Goal: Task Accomplishment & Management: Complete application form

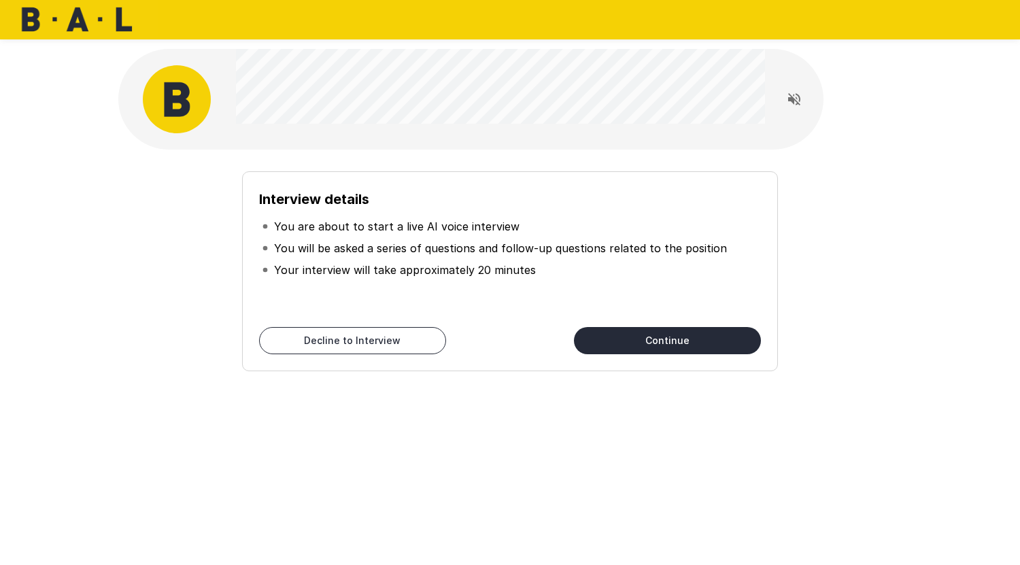
click at [794, 104] on icon "Read questions aloud" at bounding box center [794, 99] width 16 height 16
click at [891, 226] on div "Interview details You are about to start a live AI voice interview You will be …" at bounding box center [510, 265] width 772 height 211
click at [706, 334] on button "Continue" at bounding box center [667, 340] width 187 height 27
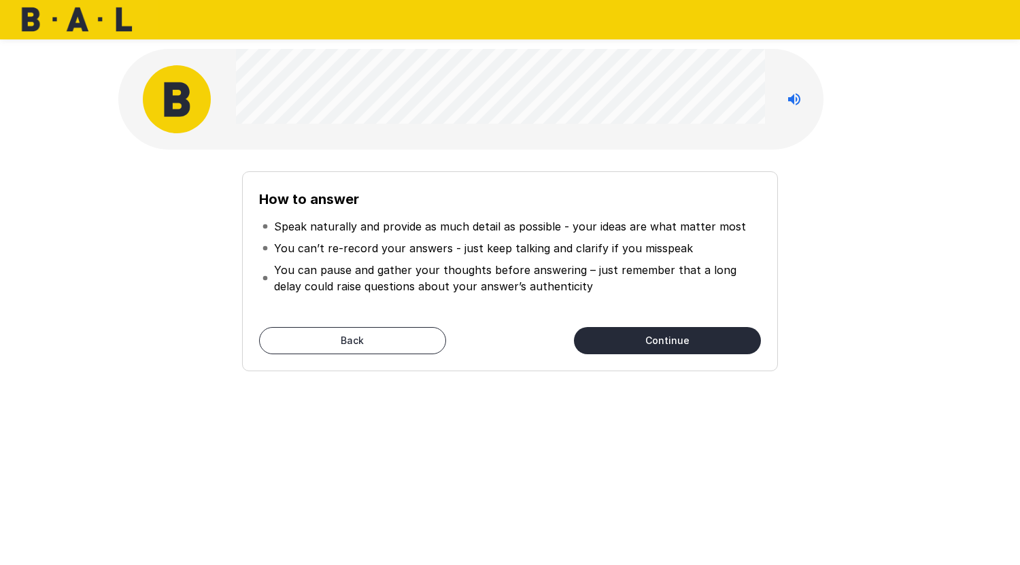
click at [660, 335] on button "Continue" at bounding box center [667, 340] width 187 height 27
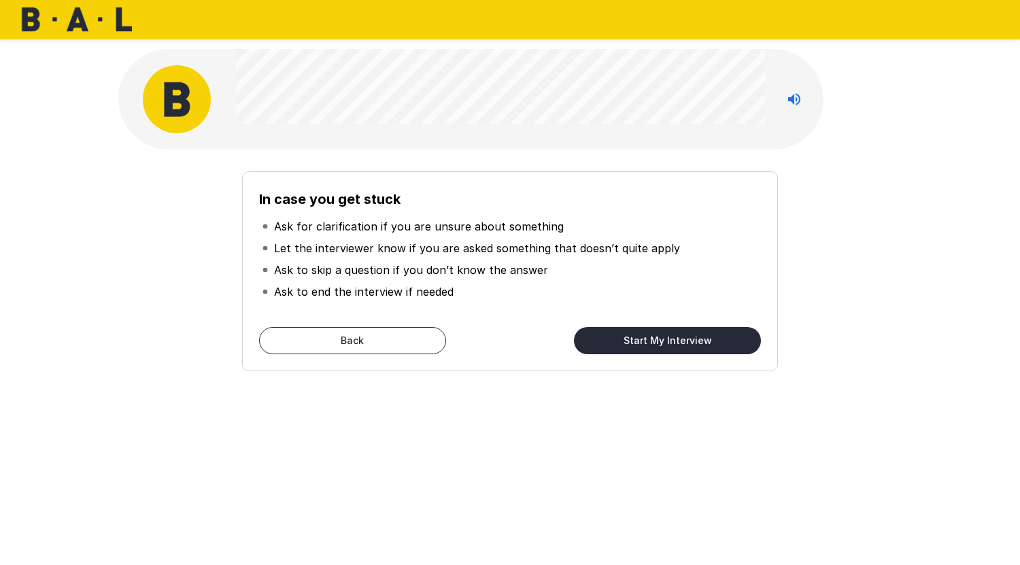
click at [663, 333] on button "Start My Interview" at bounding box center [667, 340] width 187 height 27
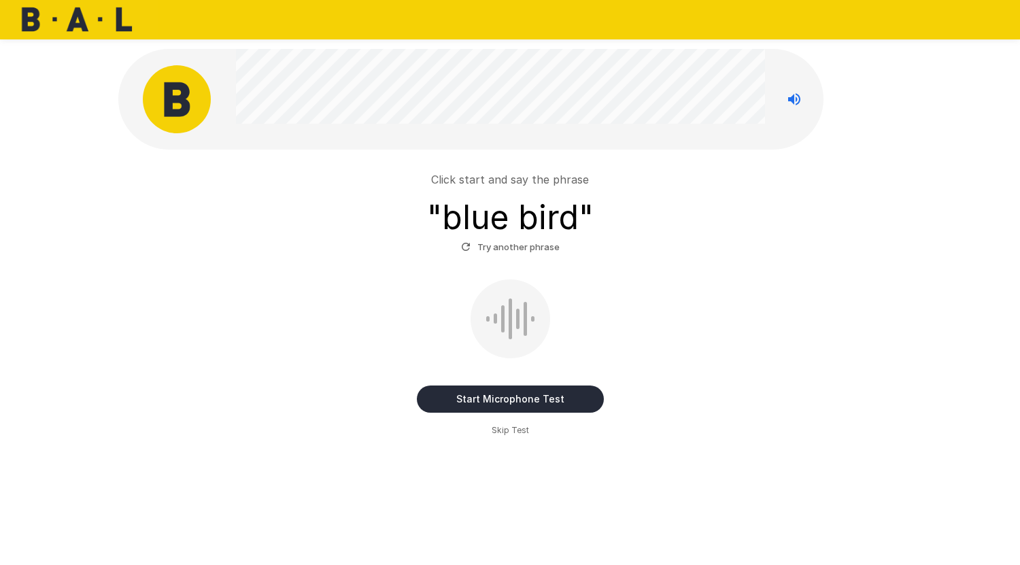
click at [528, 388] on button "Start Microphone Test" at bounding box center [510, 399] width 187 height 27
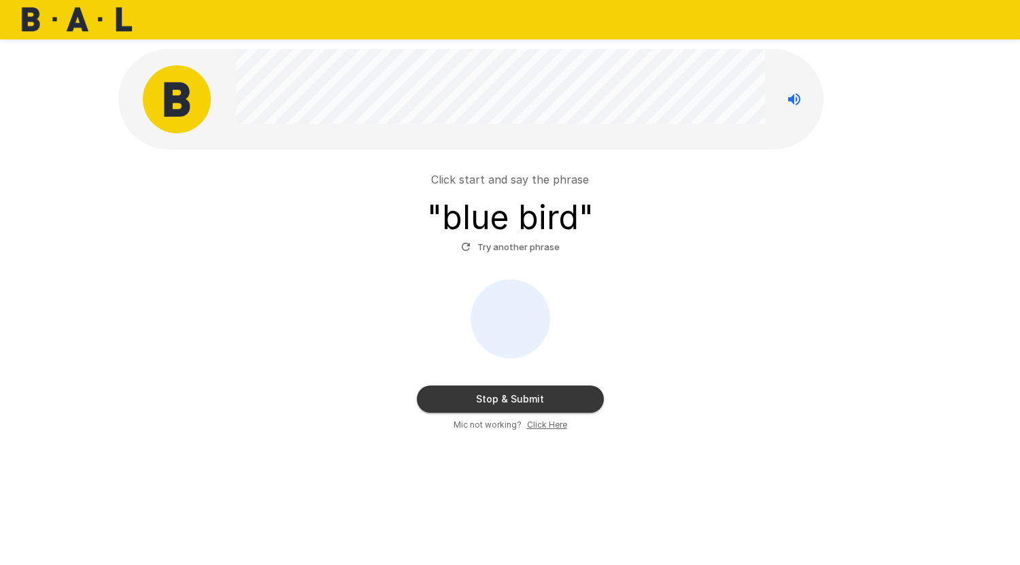
click at [528, 388] on button "Stop & Submit" at bounding box center [510, 399] width 187 height 27
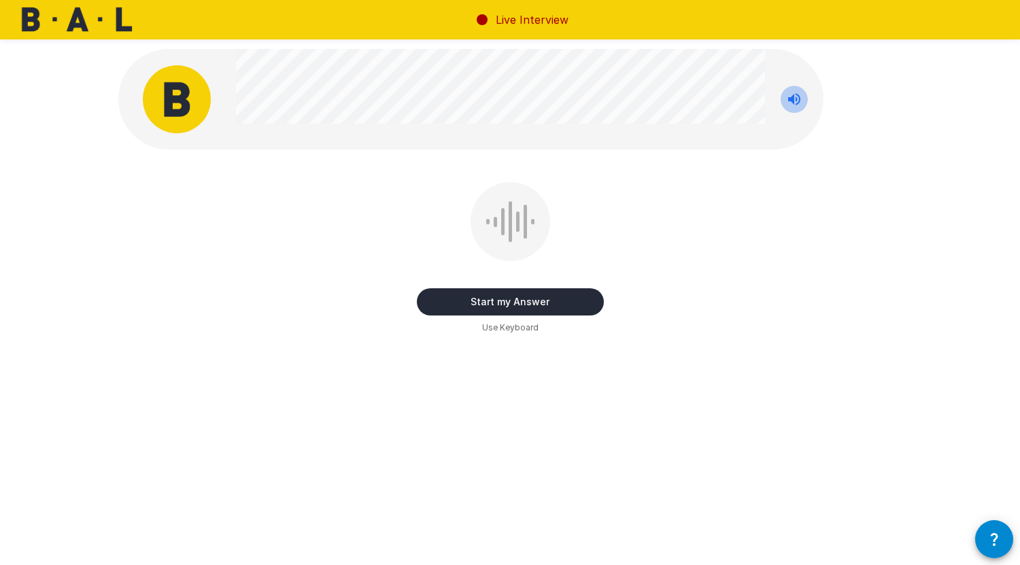
click at [802, 99] on icon "Stop reading questions aloud" at bounding box center [794, 99] width 16 height 16
click at [788, 90] on button "Read questions aloud" at bounding box center [794, 99] width 27 height 27
click at [562, 298] on button "Start my Answer" at bounding box center [510, 301] width 187 height 27
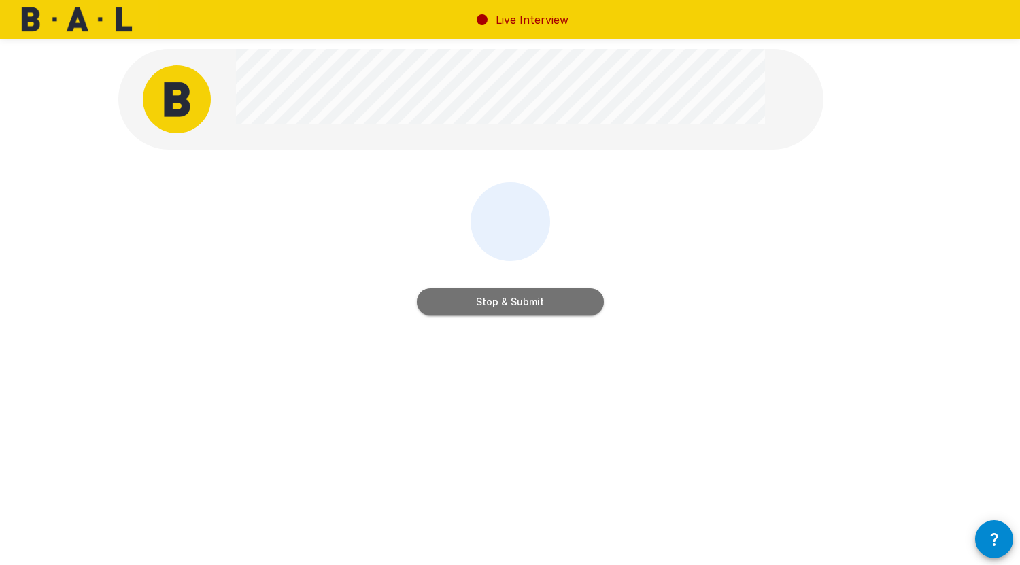
click at [530, 306] on button "Stop & Submit" at bounding box center [510, 301] width 187 height 27
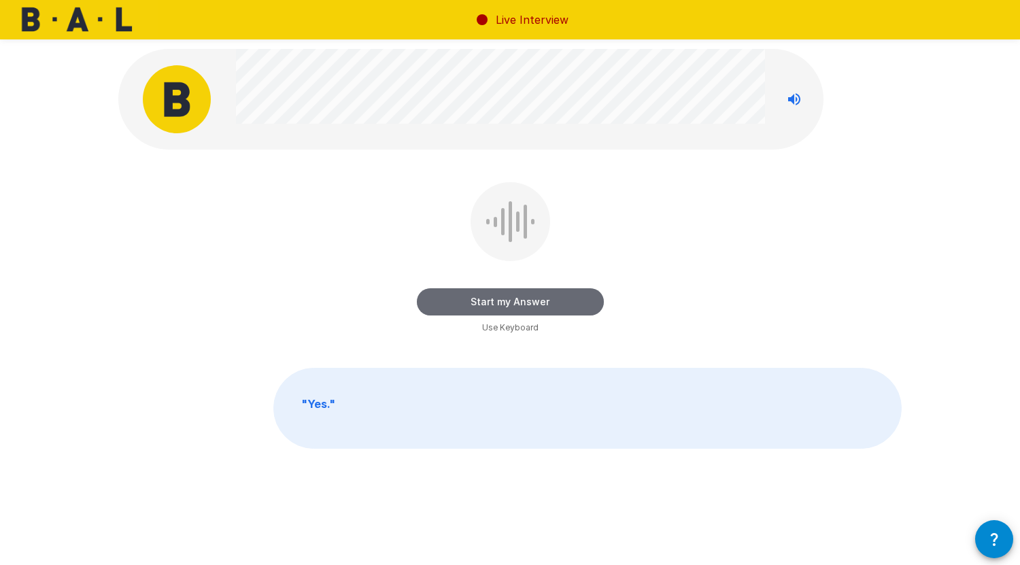
click at [564, 305] on button "Start my Answer" at bounding box center [510, 301] width 187 height 27
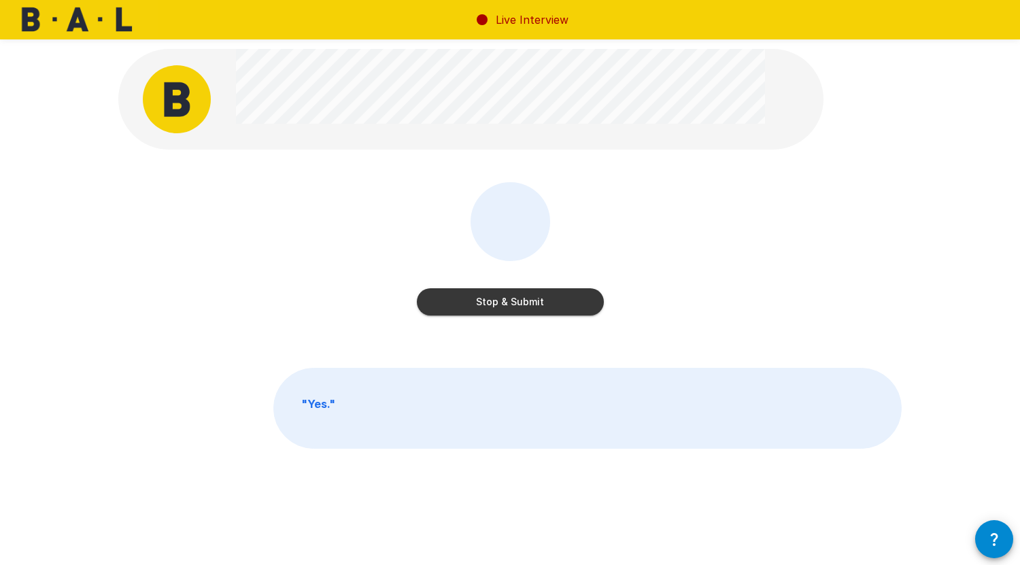
click at [543, 302] on button "Stop & Submit" at bounding box center [510, 301] width 187 height 27
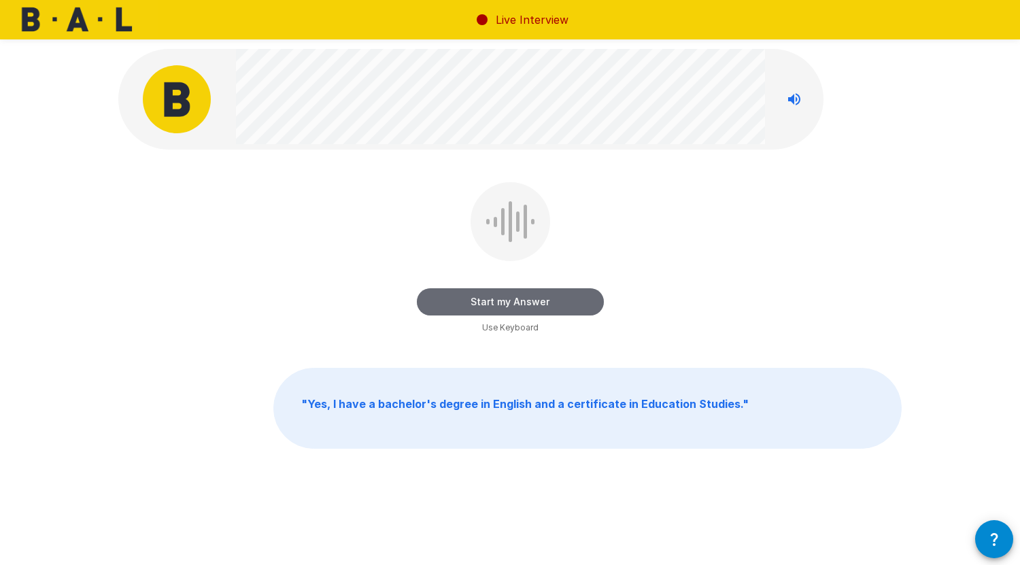
click at [539, 305] on button "Start my Answer" at bounding box center [510, 301] width 187 height 27
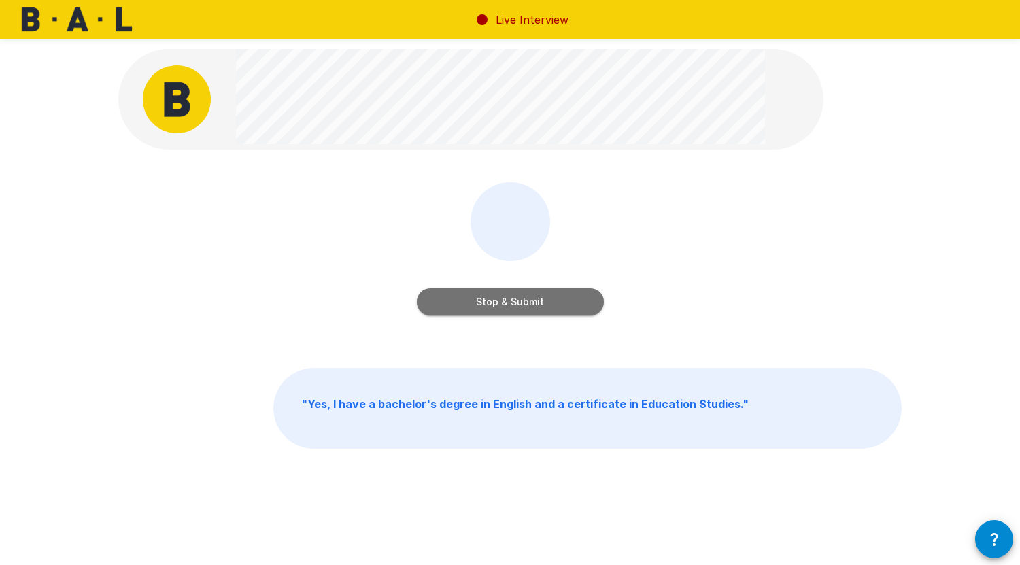
click at [566, 294] on button "Stop & Submit" at bounding box center [510, 301] width 187 height 27
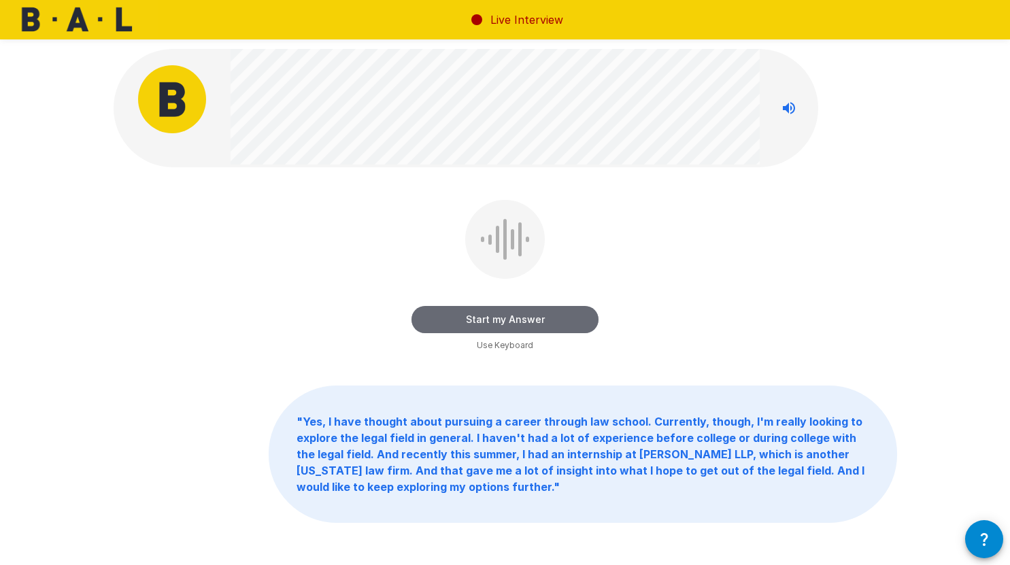
click at [503, 320] on button "Start my Answer" at bounding box center [504, 319] width 187 height 27
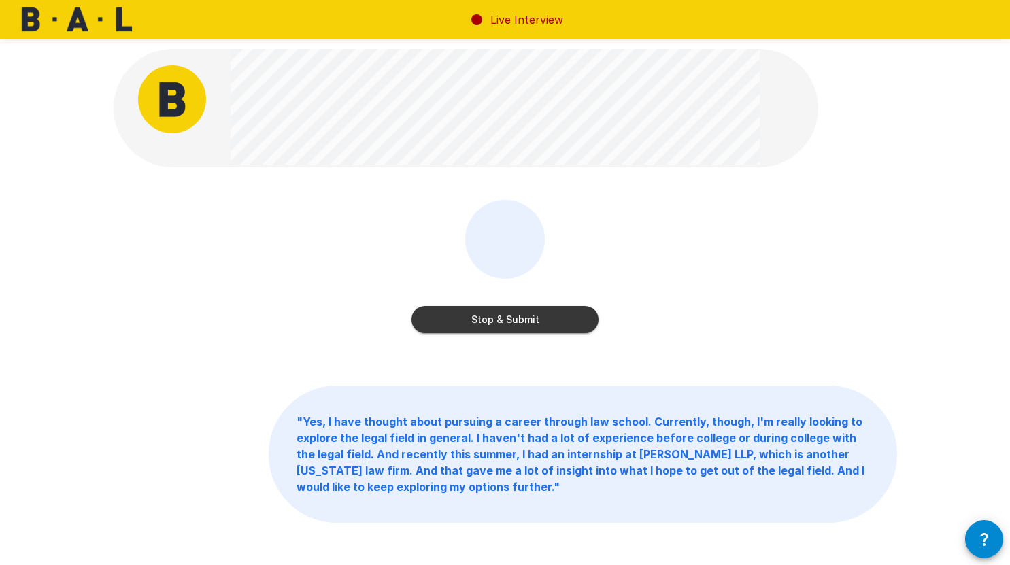
click at [536, 312] on button "Stop & Submit" at bounding box center [504, 319] width 187 height 27
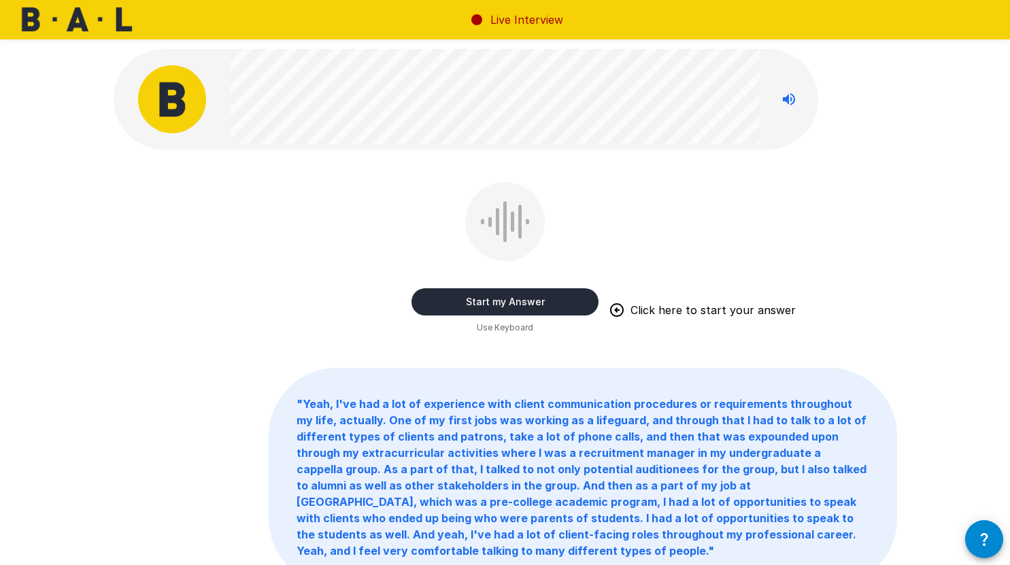
click at [556, 303] on button "Start my Answer" at bounding box center [504, 301] width 187 height 27
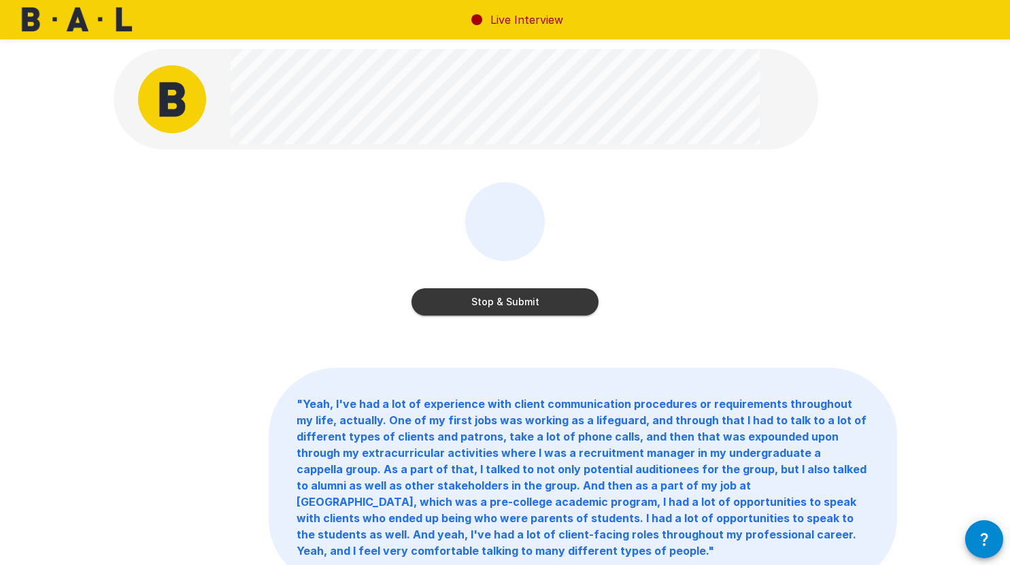
click at [549, 297] on button "Stop & Submit" at bounding box center [504, 301] width 187 height 27
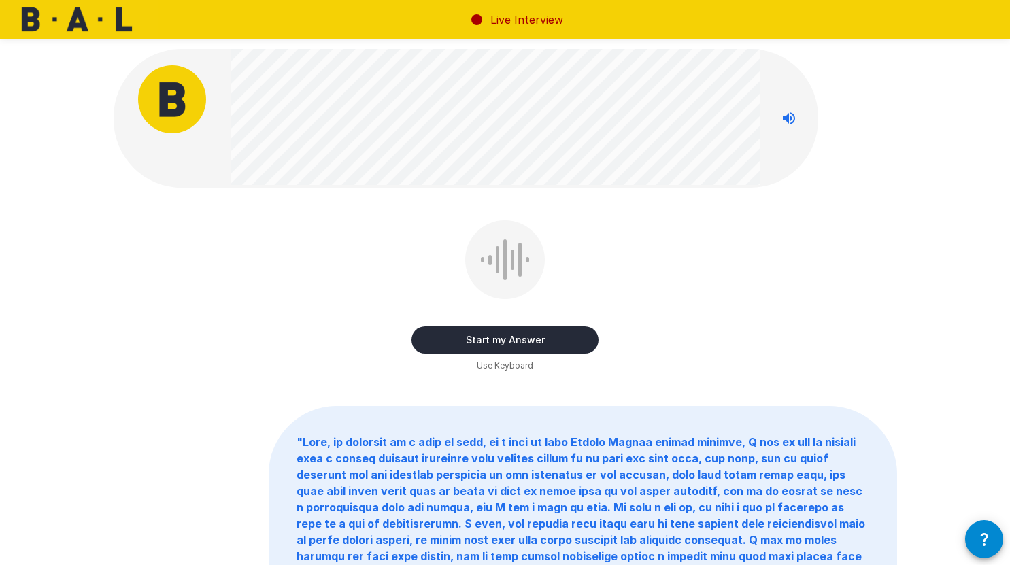
click at [532, 332] on button "Start my Answer" at bounding box center [504, 339] width 187 height 27
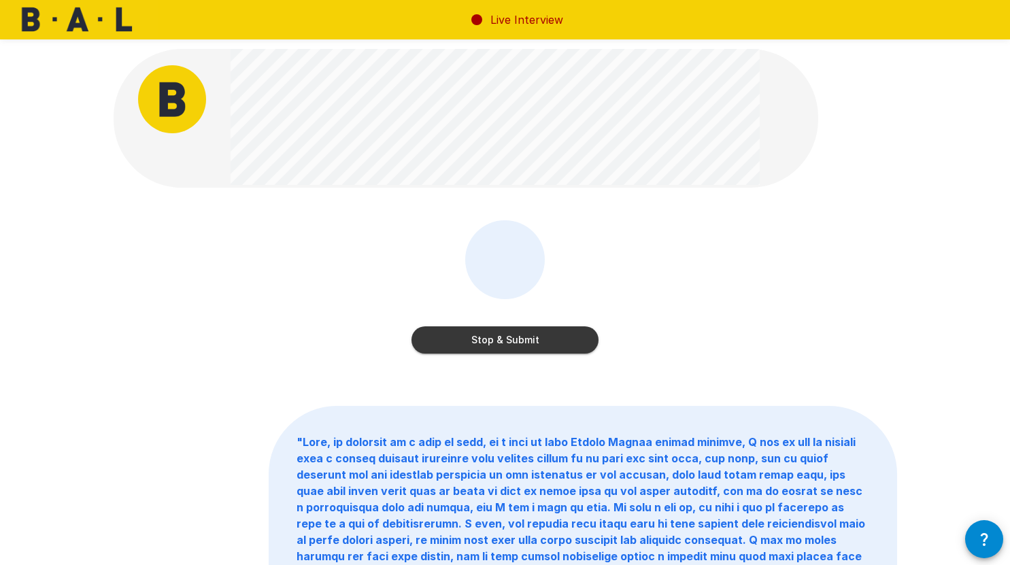
click at [566, 335] on button "Stop & Submit" at bounding box center [504, 339] width 187 height 27
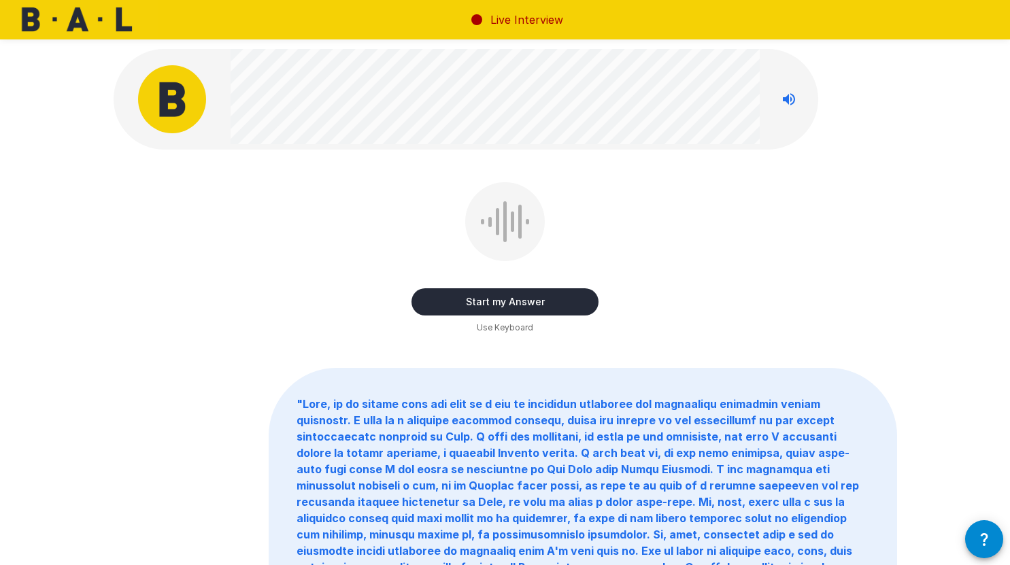
click at [517, 305] on button "Start my Answer" at bounding box center [504, 301] width 187 height 27
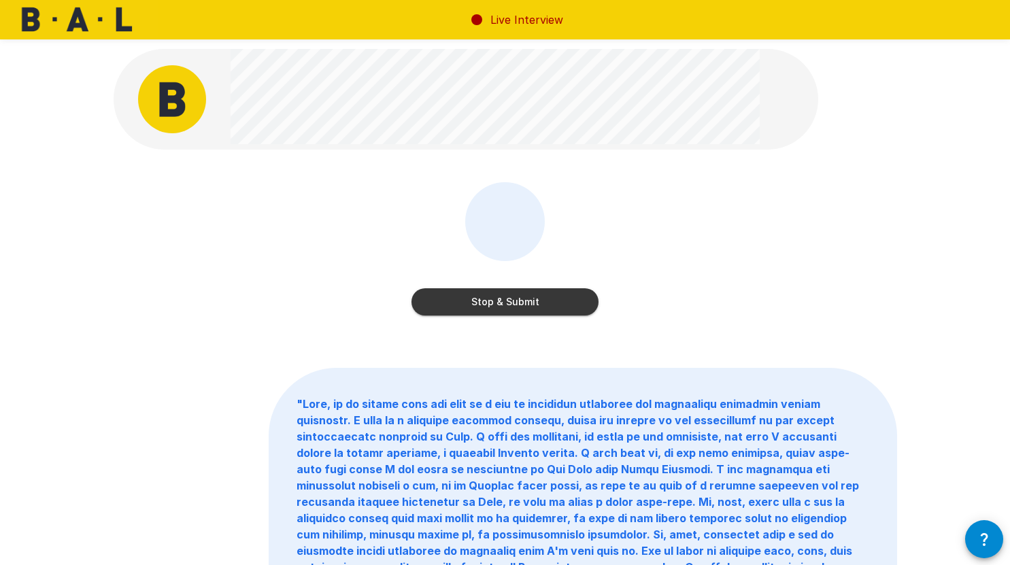
click at [575, 292] on button "Stop & Submit" at bounding box center [504, 301] width 187 height 27
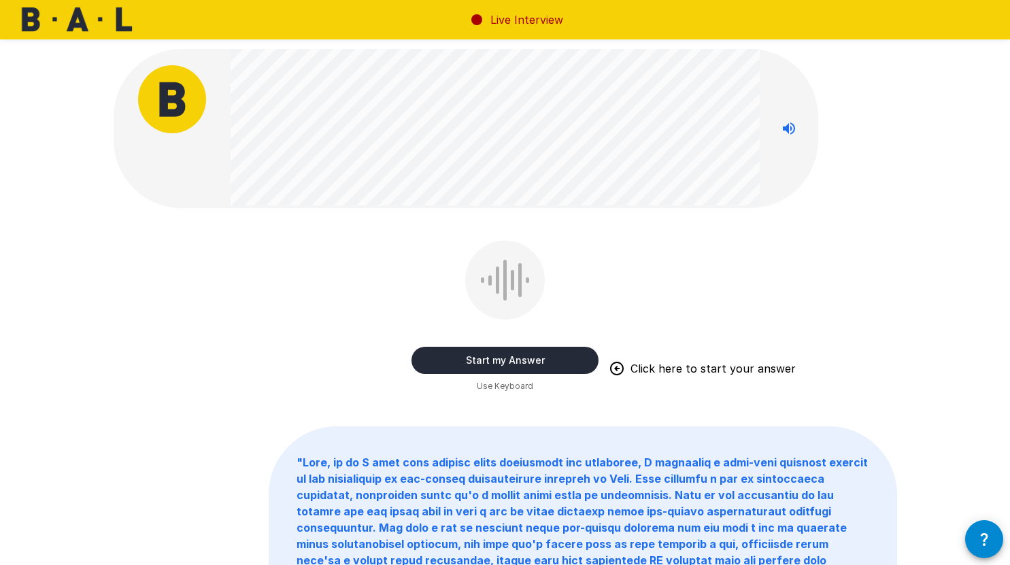
click at [551, 354] on button "Start my Answer" at bounding box center [504, 360] width 187 height 27
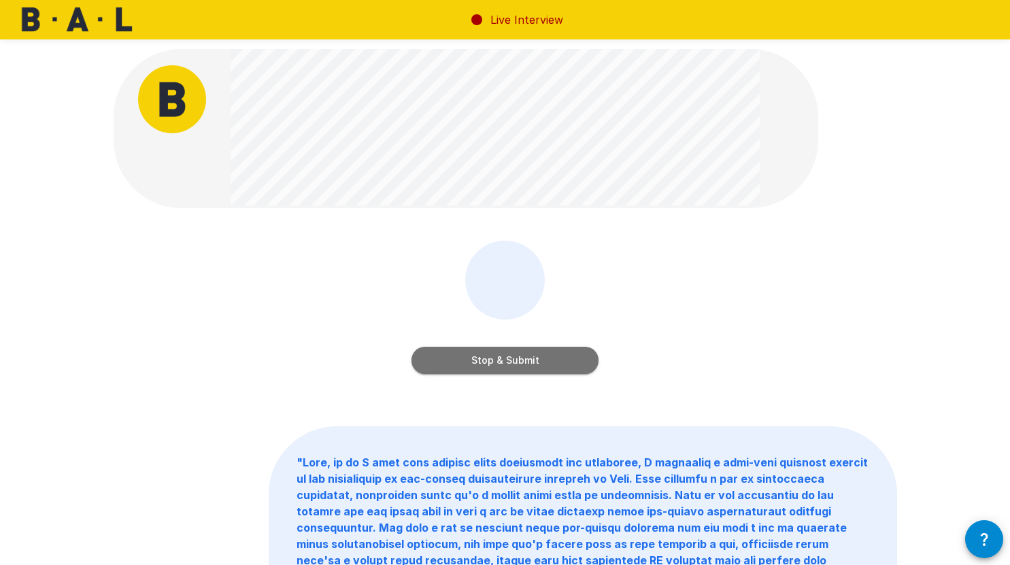
click at [545, 357] on button "Stop & Submit" at bounding box center [504, 360] width 187 height 27
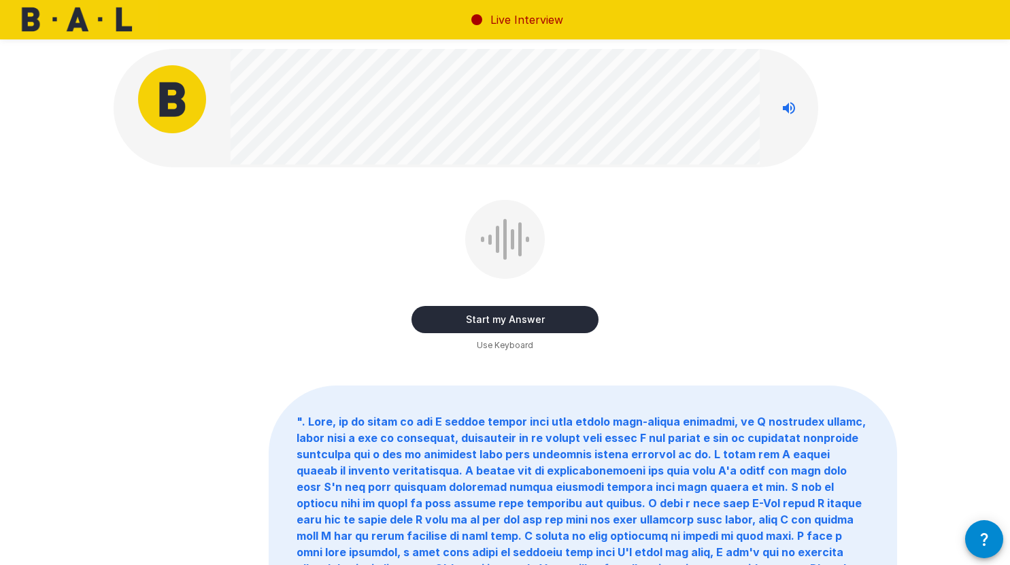
click at [554, 318] on button "Start my Answer" at bounding box center [504, 319] width 187 height 27
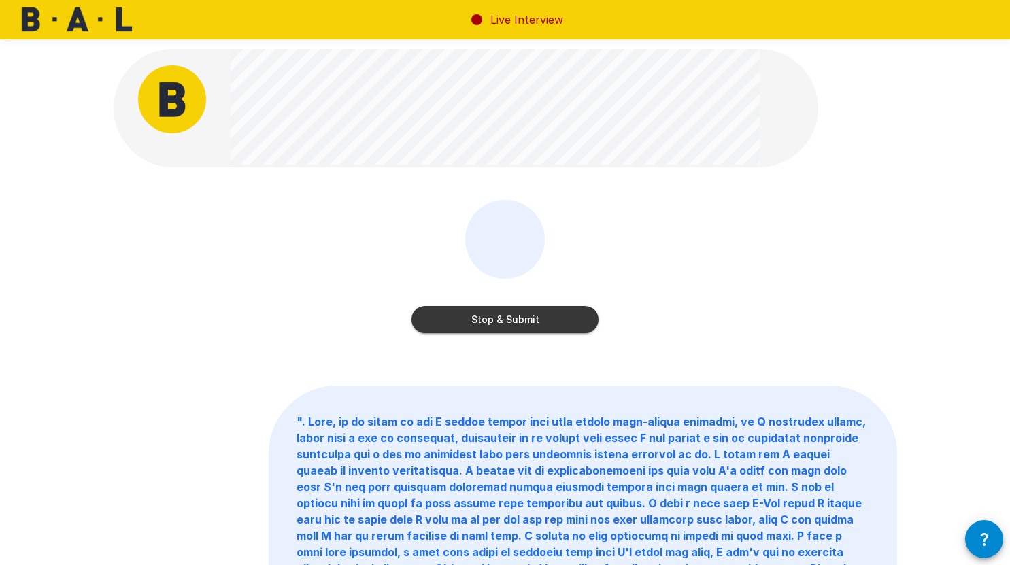
click at [569, 313] on button "Stop & Submit" at bounding box center [504, 319] width 187 height 27
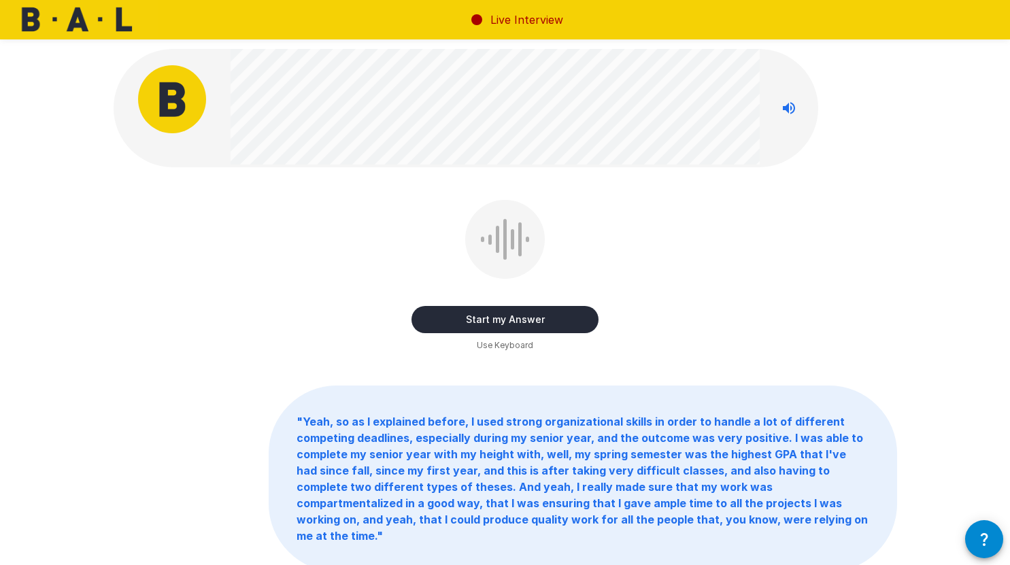
click at [544, 316] on button "Start my Answer" at bounding box center [504, 319] width 187 height 27
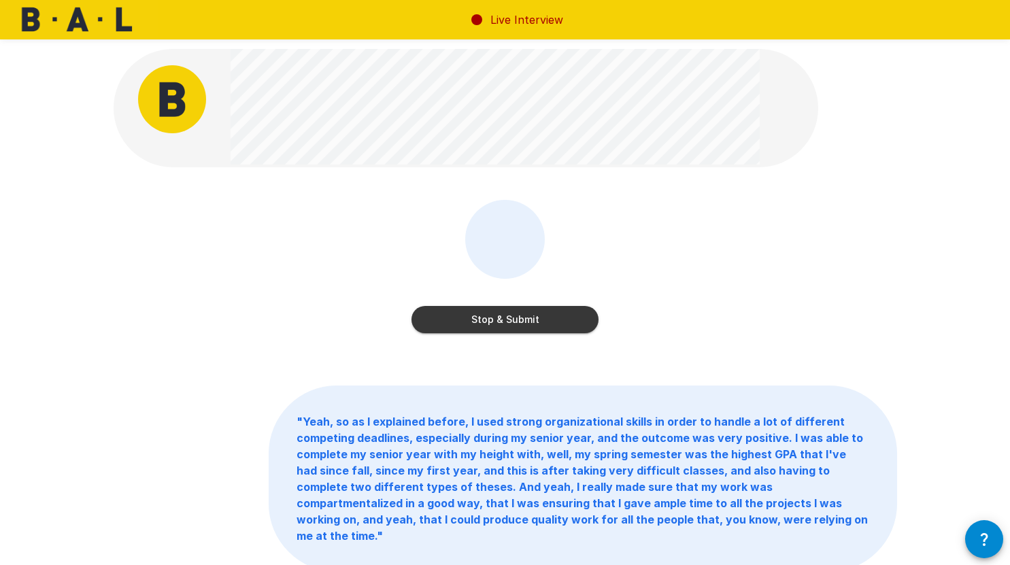
click at [528, 312] on button "Stop & Submit" at bounding box center [504, 319] width 187 height 27
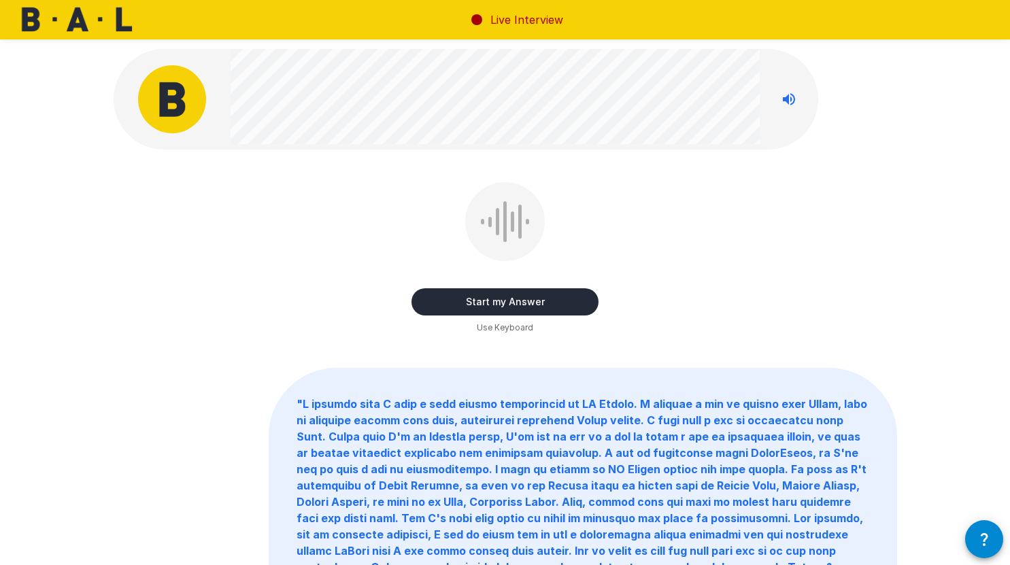
click at [529, 297] on button "Start my Answer" at bounding box center [504, 301] width 187 height 27
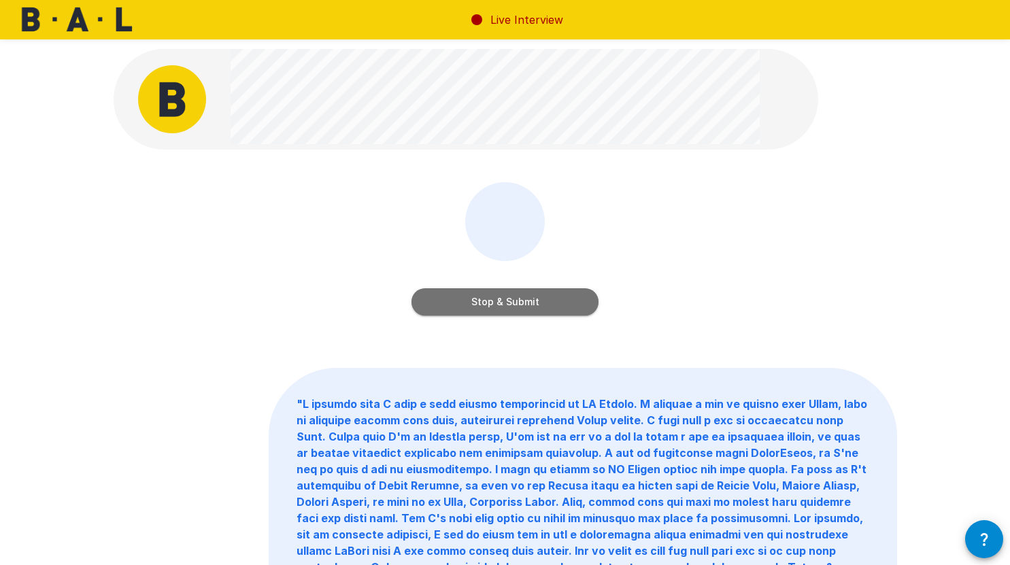
click at [513, 302] on button "Stop & Submit" at bounding box center [504, 301] width 187 height 27
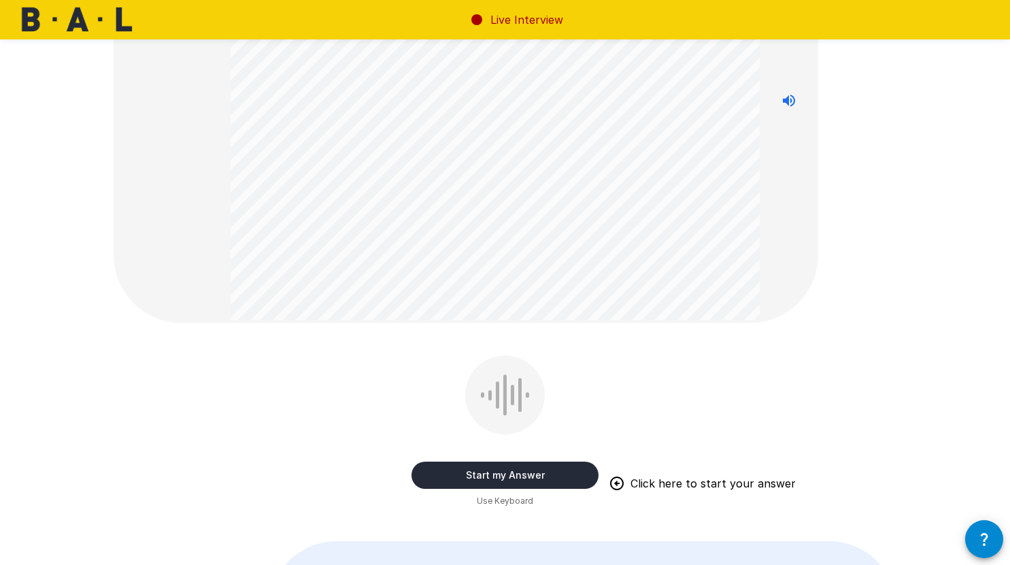
scroll to position [193, 0]
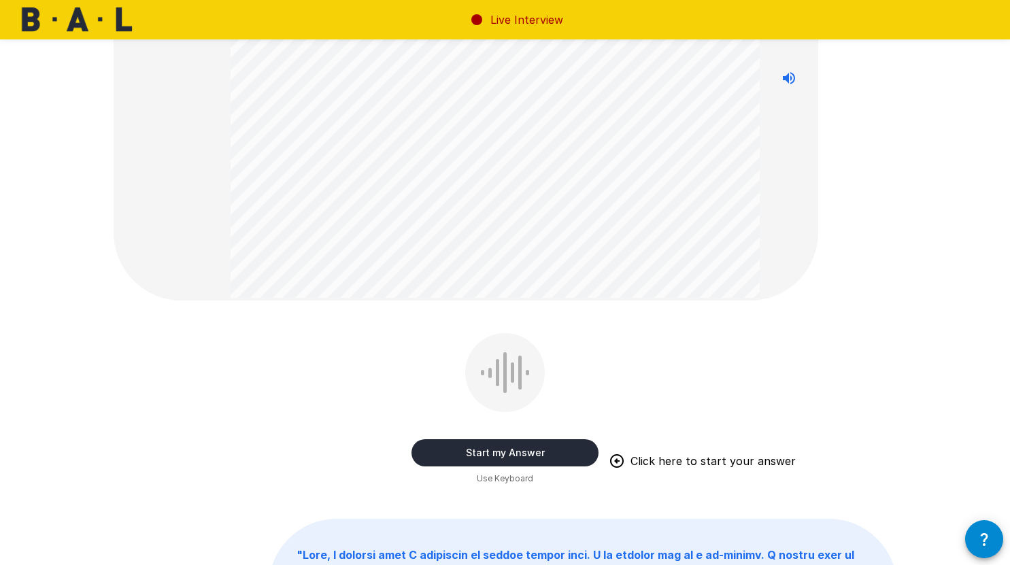
click at [522, 444] on button "Start my Answer" at bounding box center [504, 452] width 187 height 27
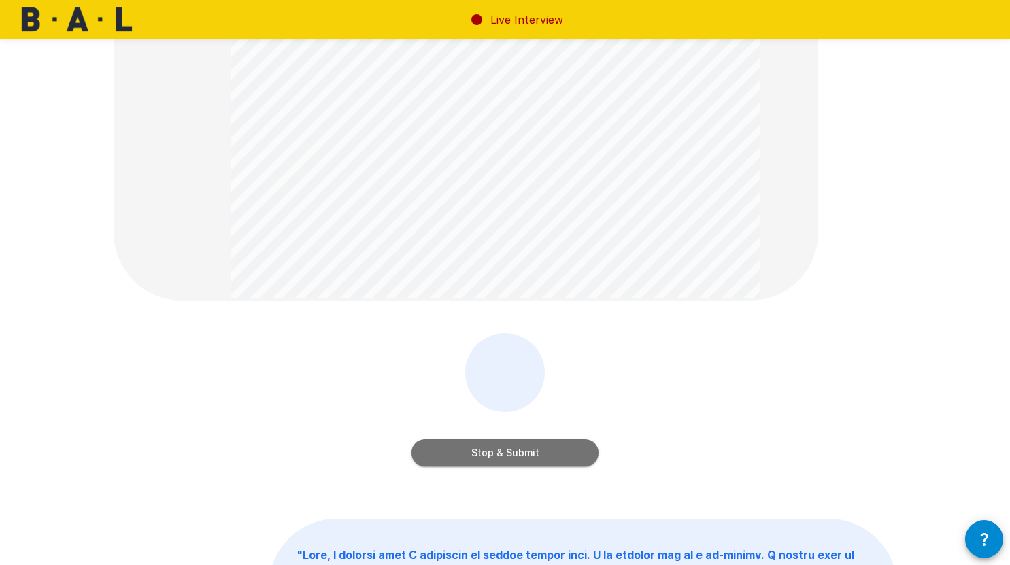
click at [527, 447] on button "Stop & Submit" at bounding box center [504, 452] width 187 height 27
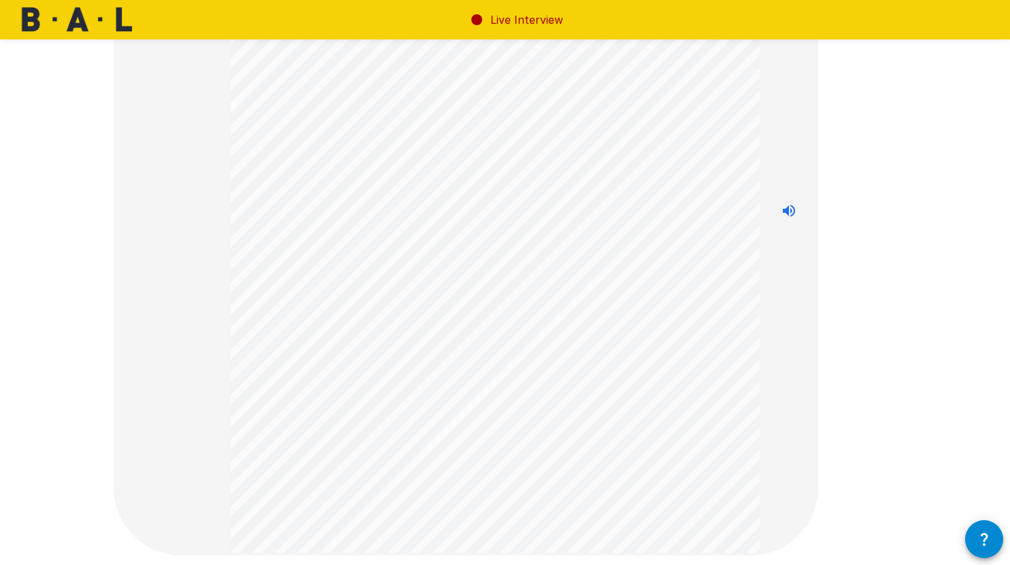
scroll to position [187, 0]
click at [868, 369] on div "Start my Answer Use Keyboard " Yeah, I would love to learn more about the day-t…" at bounding box center [505, 390] width 816 height 1154
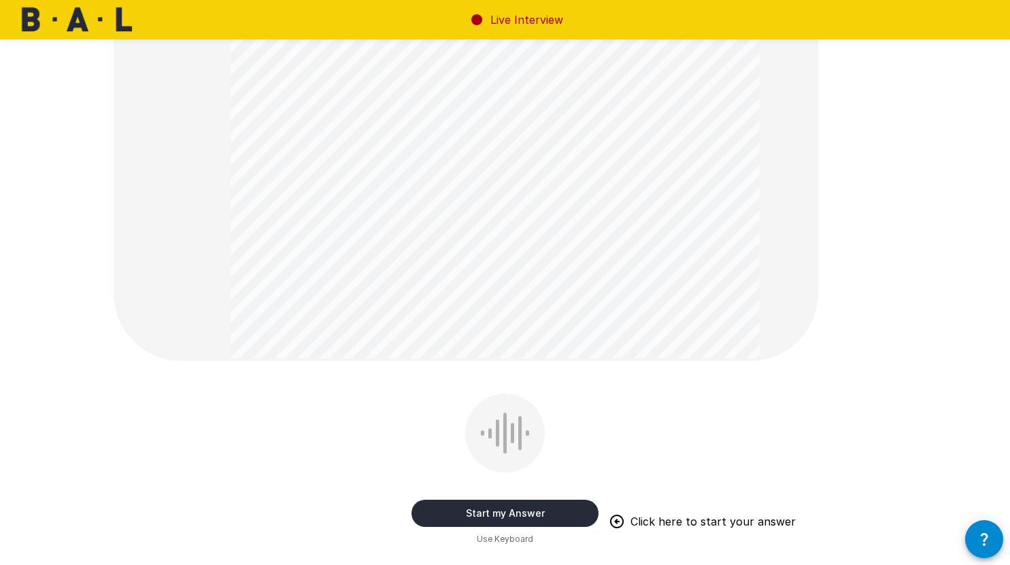
scroll to position [382, 0]
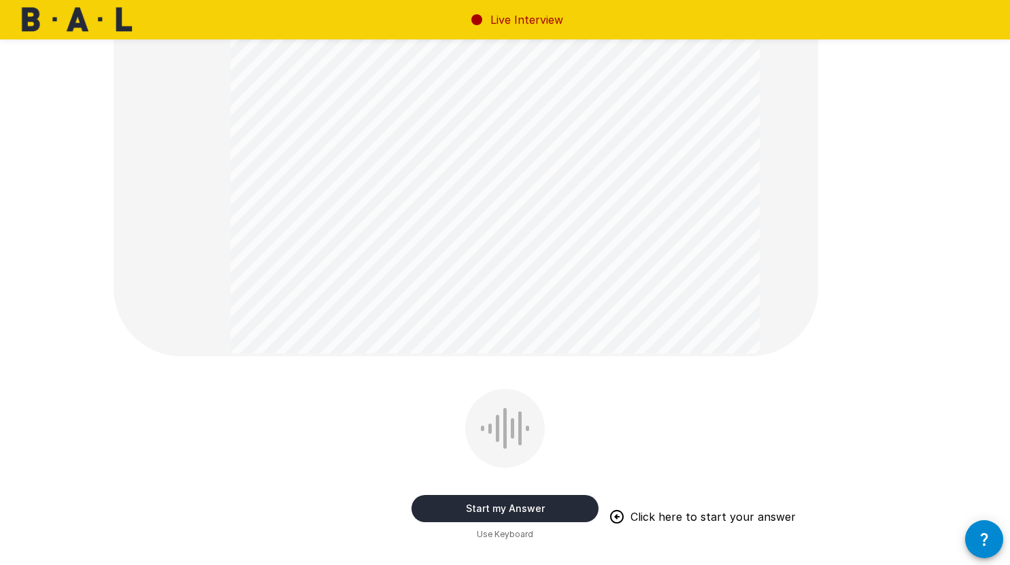
click at [544, 505] on button "Start my Answer" at bounding box center [504, 508] width 187 height 27
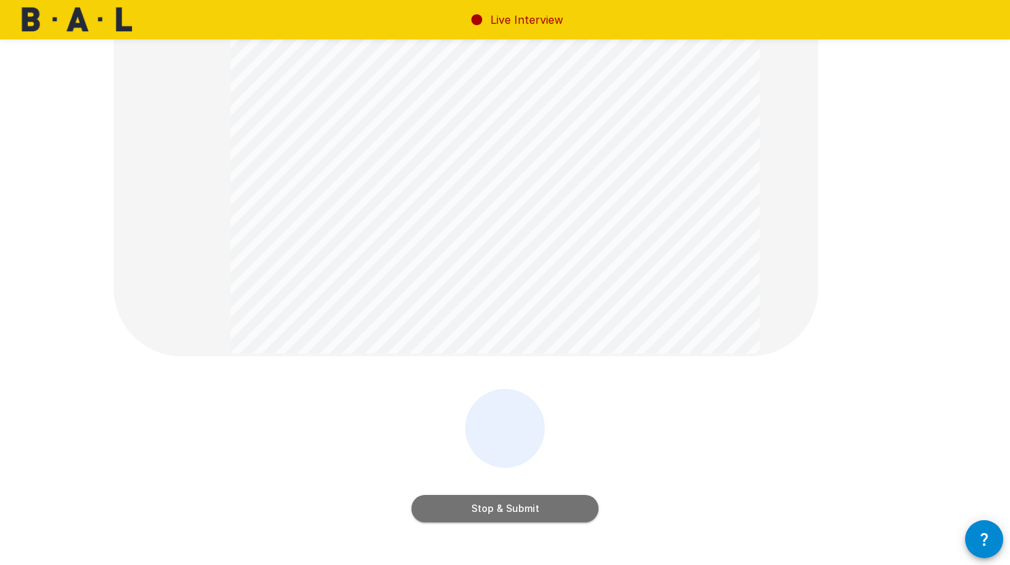
click at [525, 512] on button "Stop & Submit" at bounding box center [504, 508] width 187 height 27
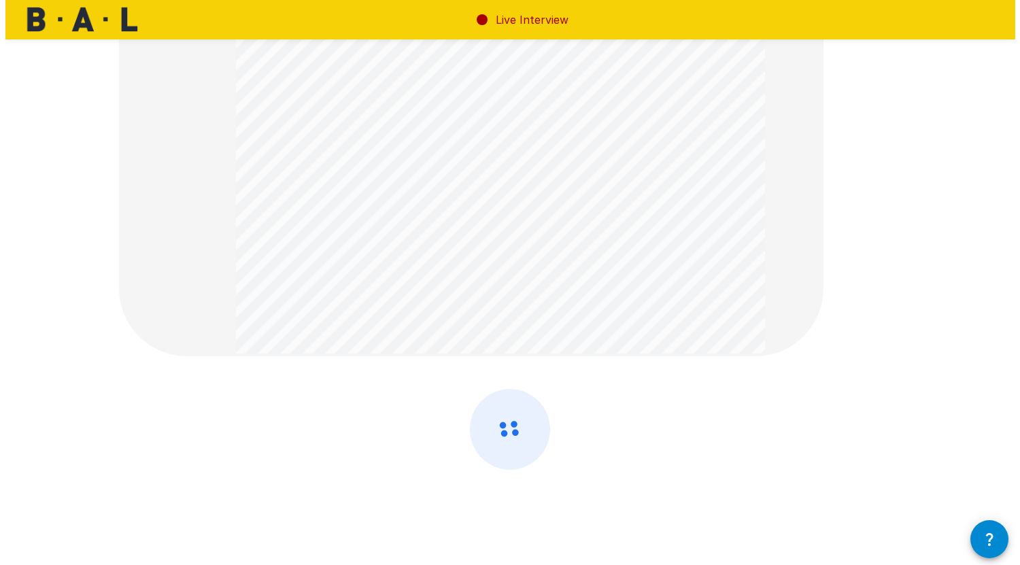
scroll to position [0, 0]
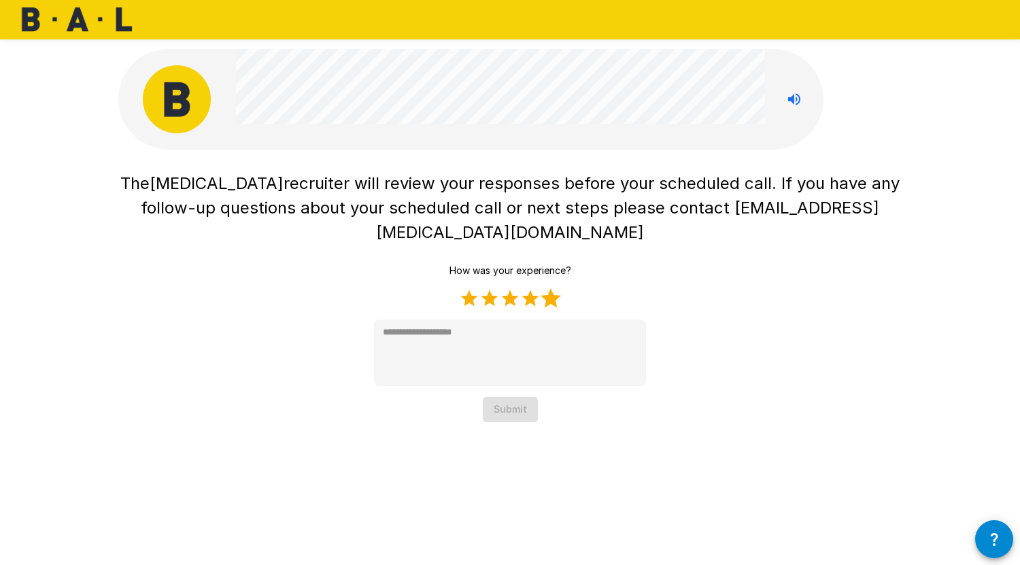
click at [553, 288] on label "5 Stars" at bounding box center [551, 298] width 20 height 20
type textarea "*"
click at [521, 397] on button "Submit" at bounding box center [510, 409] width 55 height 25
